Goal: Transaction & Acquisition: Purchase product/service

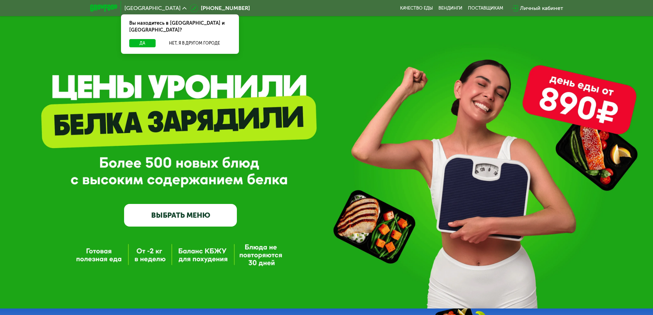
click at [140, 41] on div "Да Нет, я в другом городе" at bounding box center [180, 46] width 121 height 15
click at [138, 39] on button "Да" at bounding box center [142, 43] width 26 height 8
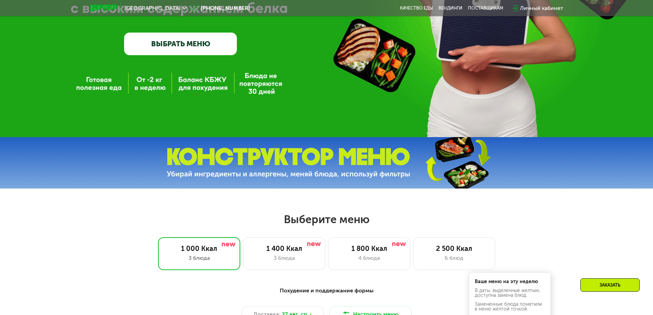
scroll to position [274, 0]
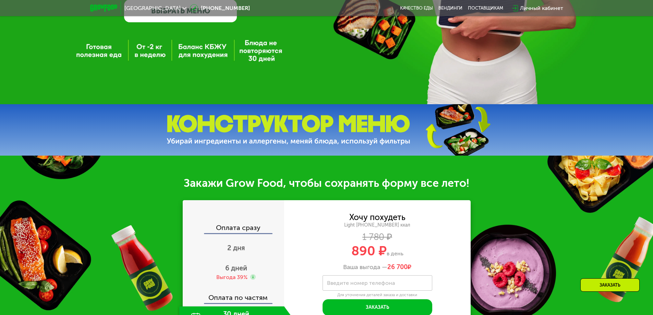
scroll to position [240, 0]
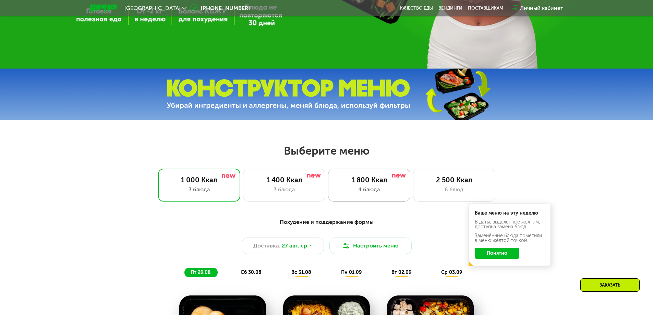
click at [366, 194] on div "4 блюда" at bounding box center [369, 189] width 68 height 8
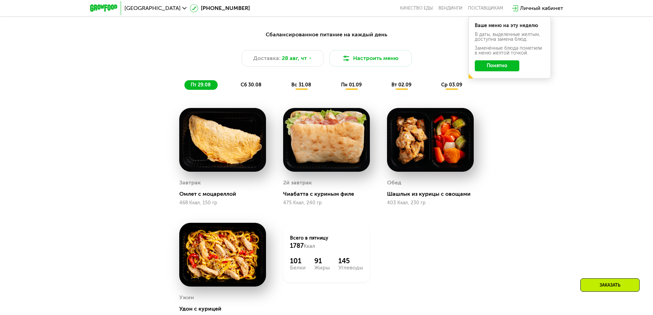
scroll to position [411, 0]
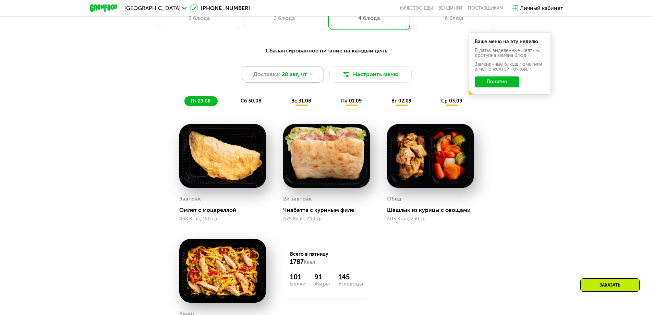
click at [301, 78] on span "28 авг, чт" at bounding box center [294, 74] width 25 height 8
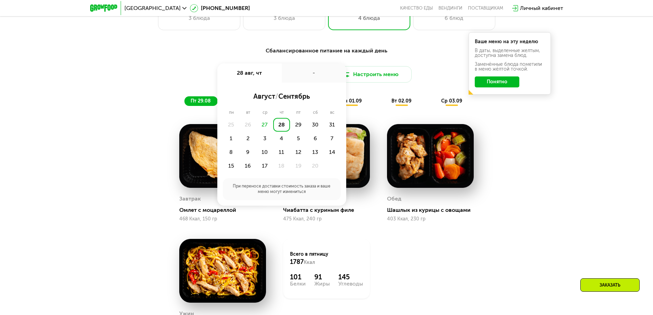
click at [280, 126] on div "28" at bounding box center [281, 125] width 17 height 14
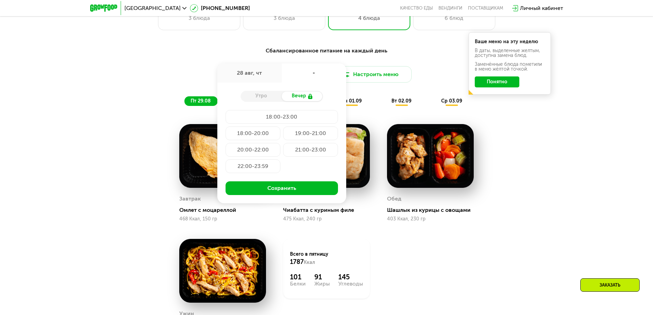
click at [284, 188] on button "Сохранить" at bounding box center [282, 188] width 112 height 14
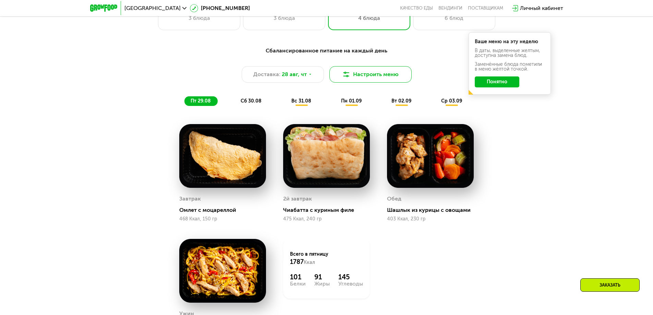
click at [385, 82] on button "Настроить меню" at bounding box center [370, 74] width 82 height 16
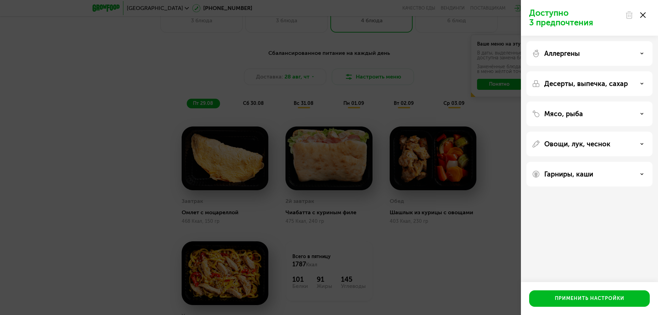
click at [624, 116] on div "Мясо, рыба" at bounding box center [589, 114] width 115 height 8
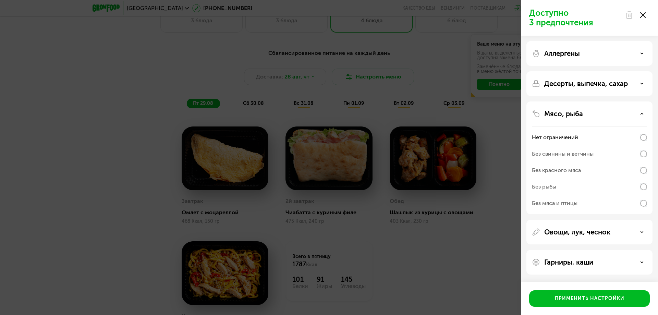
click at [581, 195] on div "Без рыбы" at bounding box center [589, 203] width 115 height 16
click at [549, 300] on button "Применить настройки" at bounding box center [589, 298] width 121 height 16
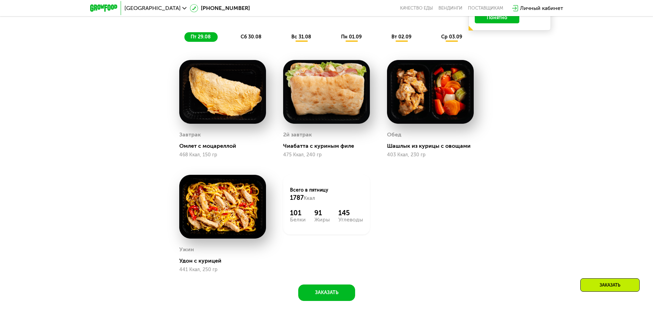
scroll to position [446, 0]
